Goal: Information Seeking & Learning: Learn about a topic

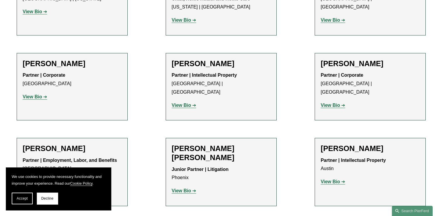
scroll to position [552, 0]
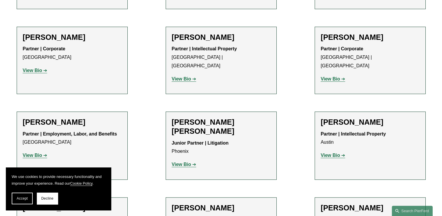
click at [32, 152] on strong "View Bio" at bounding box center [32, 154] width 19 height 5
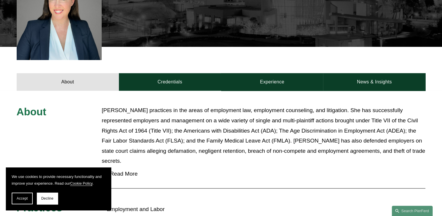
scroll to position [192, 0]
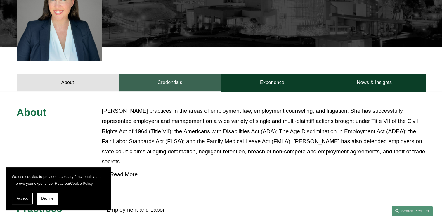
click at [180, 80] on link "Credentials" at bounding box center [170, 83] width 102 height 18
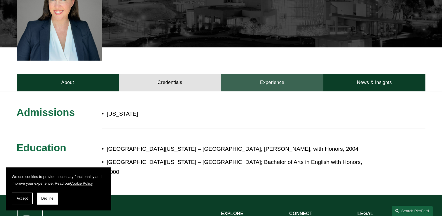
click at [276, 79] on link "Experience" at bounding box center [272, 83] width 102 height 18
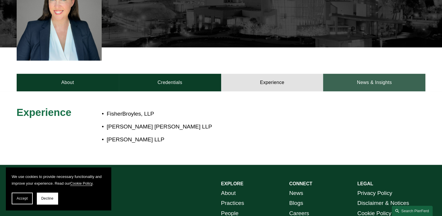
click at [361, 83] on link "News & Insights" at bounding box center [374, 83] width 102 height 18
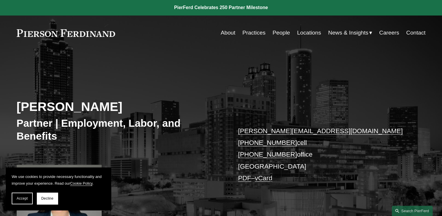
scroll to position [0, 0]
click at [245, 33] on link "Practices" at bounding box center [253, 32] width 23 height 11
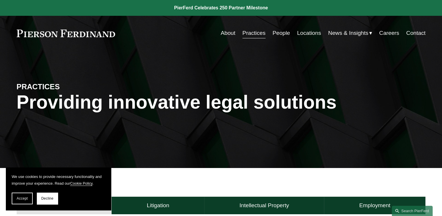
click at [229, 32] on link "About" at bounding box center [227, 32] width 15 height 11
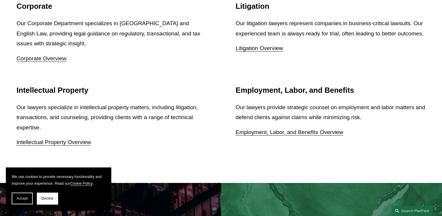
scroll to position [783, 0]
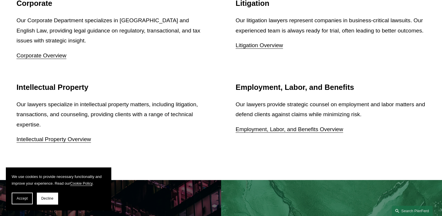
click at [302, 132] on link "Employment, Labor, and Benefits Overview" at bounding box center [289, 129] width 107 height 6
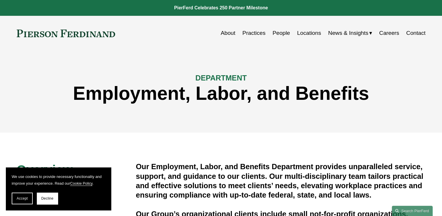
click at [310, 33] on link "Locations" at bounding box center [309, 32] width 24 height 11
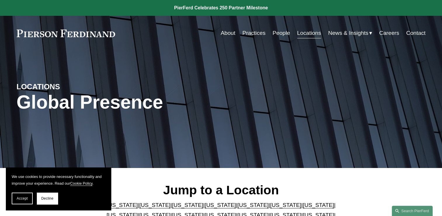
click at [276, 32] on link "People" at bounding box center [281, 32] width 18 height 11
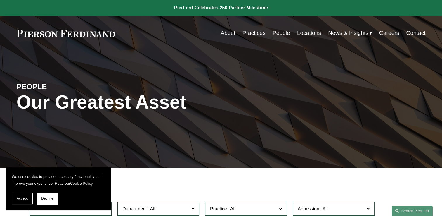
click at [228, 31] on link "About" at bounding box center [227, 32] width 15 height 11
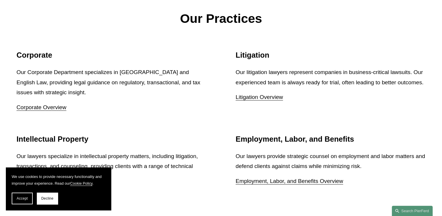
scroll to position [743, 0]
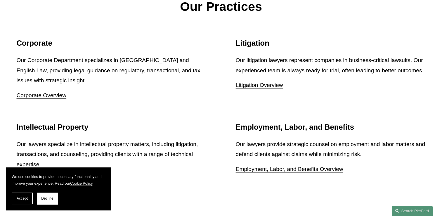
click at [307, 171] on link "Employment, Labor, and Benefits Overview" at bounding box center [289, 169] width 107 height 6
